Goal: Find contact information: Obtain details needed to contact an individual or organization

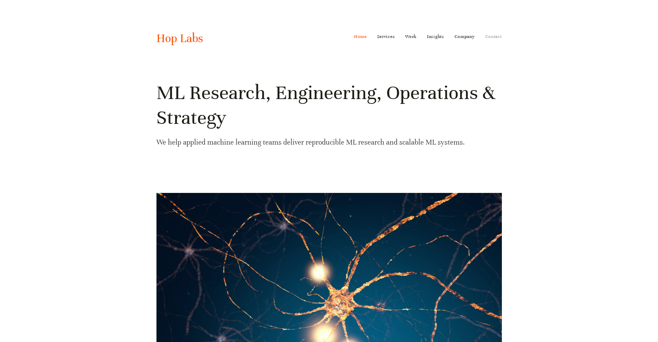
click at [486, 36] on link "Contact" at bounding box center [493, 36] width 17 height 11
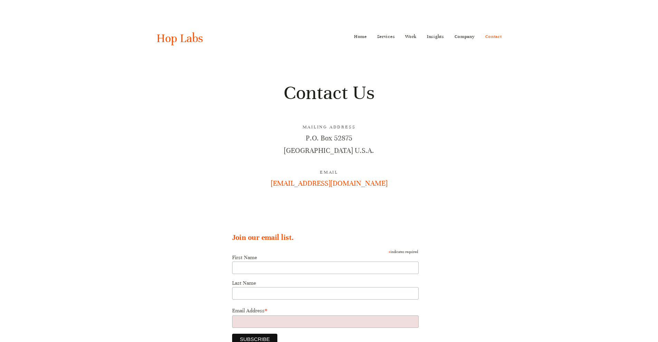
click at [307, 137] on p "P.O. Box 52875 Atlanta, GA 30355 U.S.A." at bounding box center [328, 144] width 345 height 24
drag, startPoint x: 307, startPoint y: 137, endPoint x: 336, endPoint y: 156, distance: 34.2
click at [336, 156] on p "P.O. Box 52875 Atlanta, GA 30355 U.S.A." at bounding box center [328, 144] width 345 height 24
copy p "P.O. Box 52875 Atlanta, GA 30355"
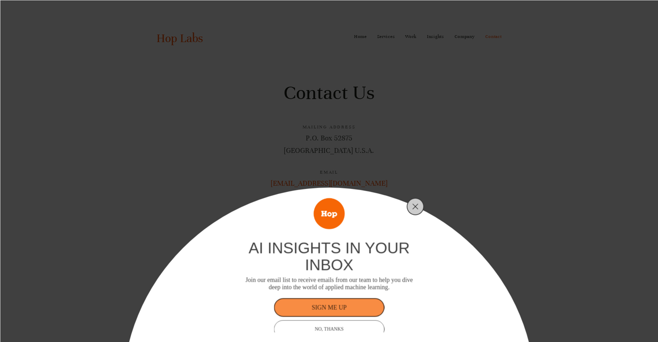
drag, startPoint x: 454, startPoint y: 109, endPoint x: 455, endPoint y: 117, distance: 8.1
click at [454, 111] on div "ai insights in your inbox Join our email list to receive emails from our team t…" at bounding box center [329, 171] width 658 height 342
click at [412, 208] on icon "Close" at bounding box center [415, 206] width 6 height 6
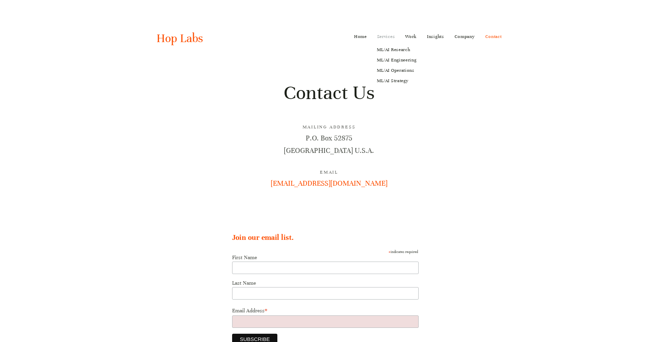
click at [389, 37] on link "Services" at bounding box center [386, 36] width 18 height 11
